Goal: Check status: Check status

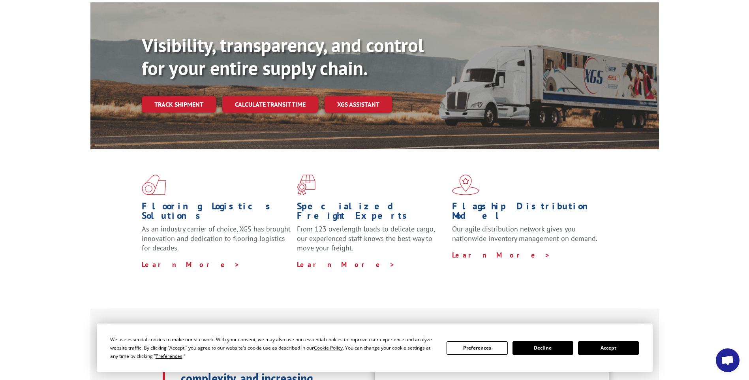
scroll to position [118, 0]
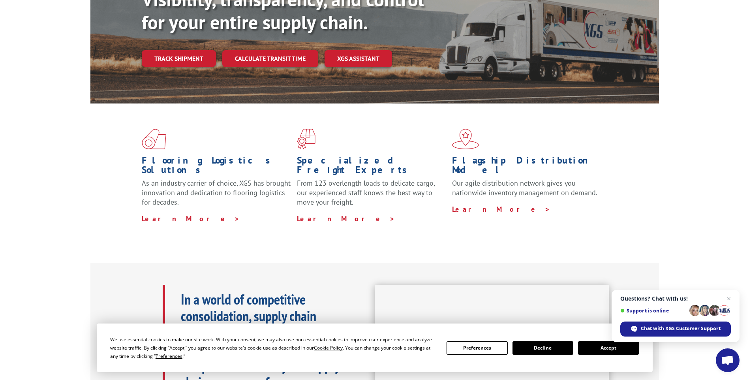
click at [589, 347] on button "Accept" at bounding box center [608, 347] width 61 height 13
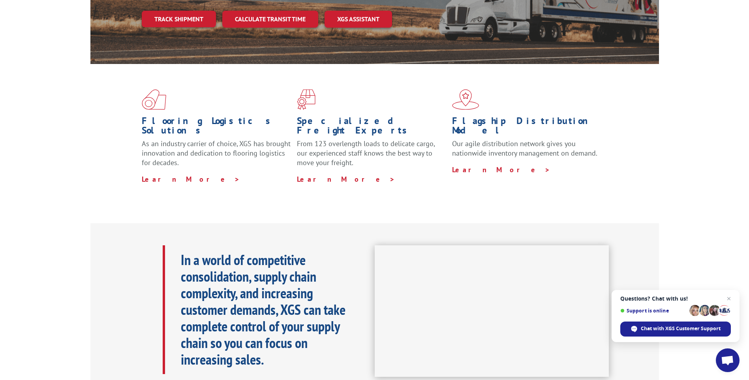
scroll to position [0, 0]
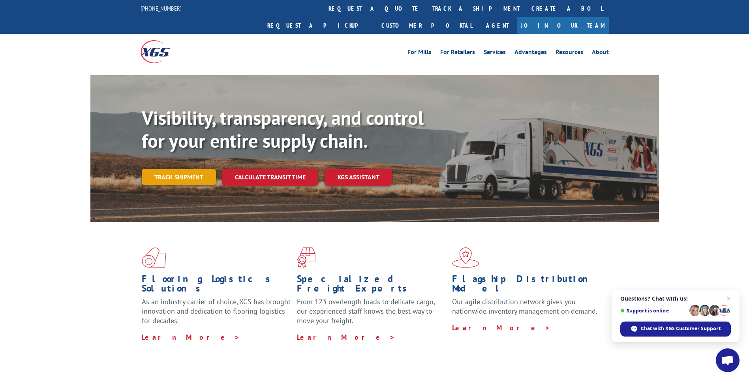
click at [185, 169] on link "Track shipment" at bounding box center [179, 177] width 74 height 17
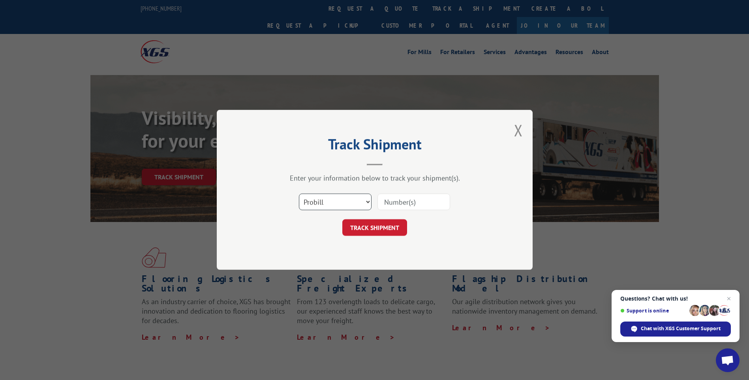
click at [367, 203] on select "Select category... Probill BOL PO" at bounding box center [335, 202] width 73 height 17
select select "bol"
click at [299, 194] on select "Select category... Probill BOL PO" at bounding box center [335, 202] width 73 height 17
click at [413, 204] on input at bounding box center [414, 202] width 73 height 17
type input "885500"
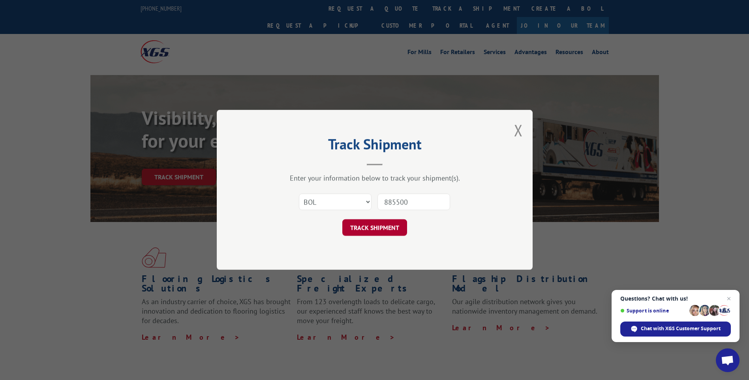
click at [393, 234] on button "TRACK SHIPMENT" at bounding box center [374, 228] width 65 height 17
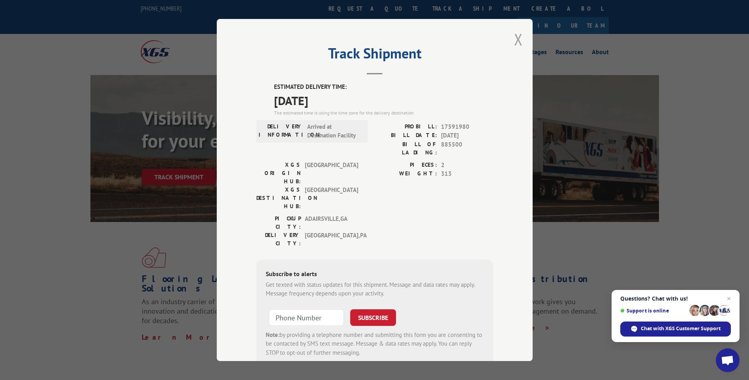
click at [519, 38] on button "Close modal" at bounding box center [518, 39] width 9 height 21
